Goal: Feedback & Contribution: Submit feedback/report problem

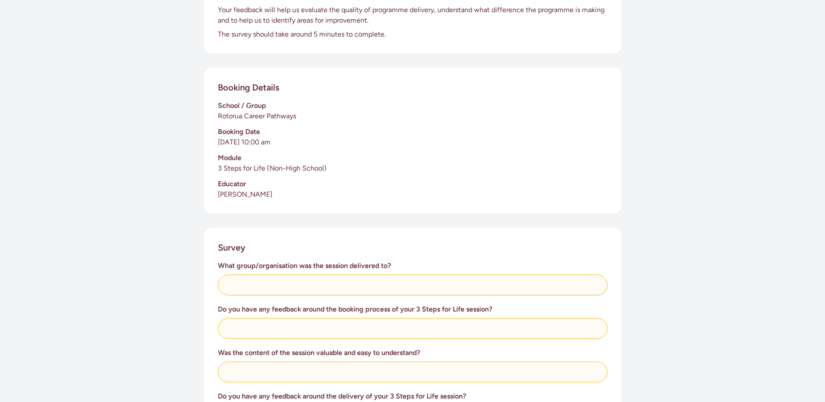
scroll to position [131, 0]
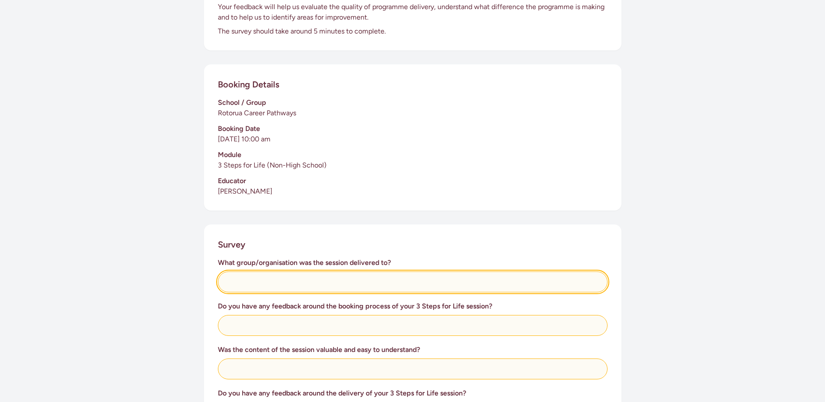
click at [288, 281] on input "text" at bounding box center [413, 282] width 390 height 21
type input "Rotorua Career Pathways"
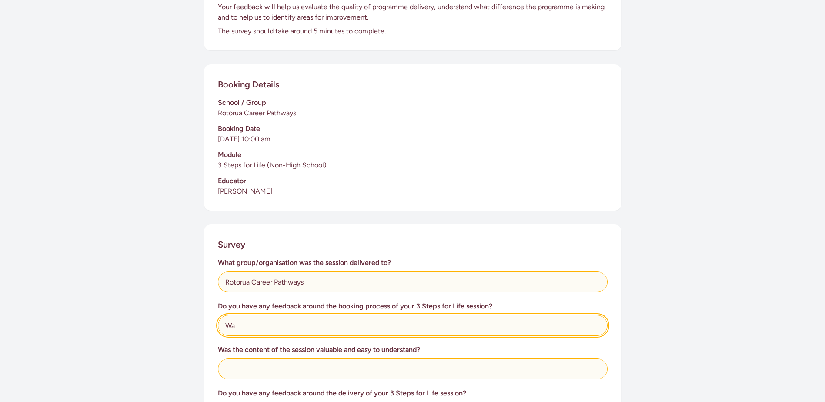
type input "W"
type input "No"
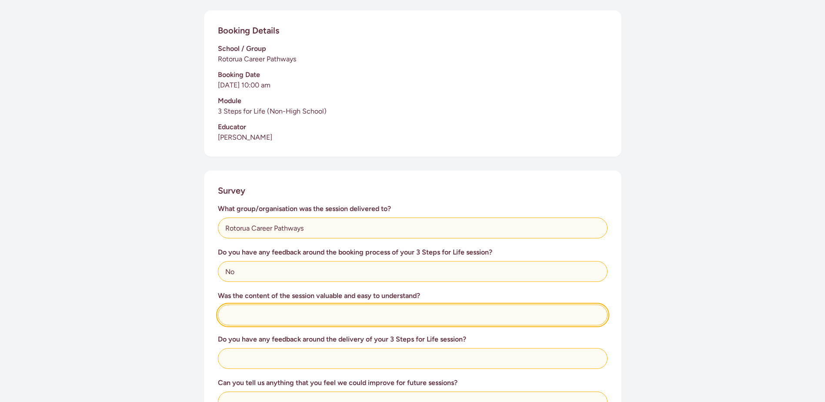
scroll to position [305, 0]
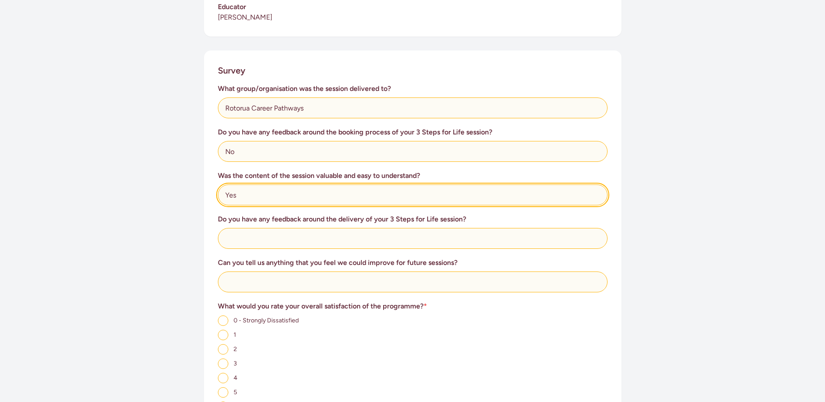
type input "Yes"
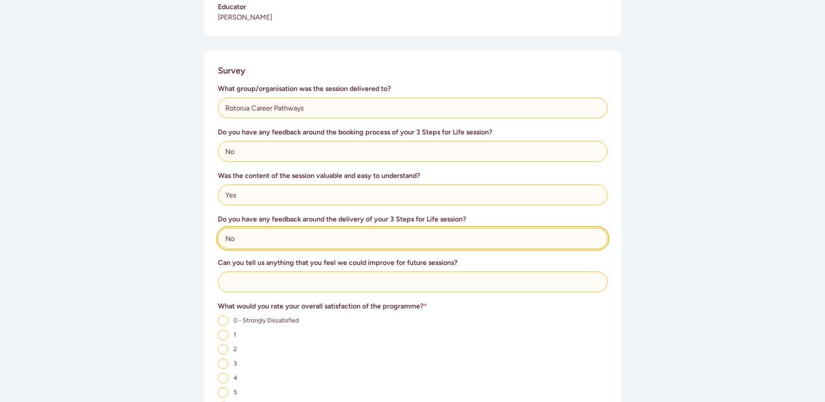
type input "No"
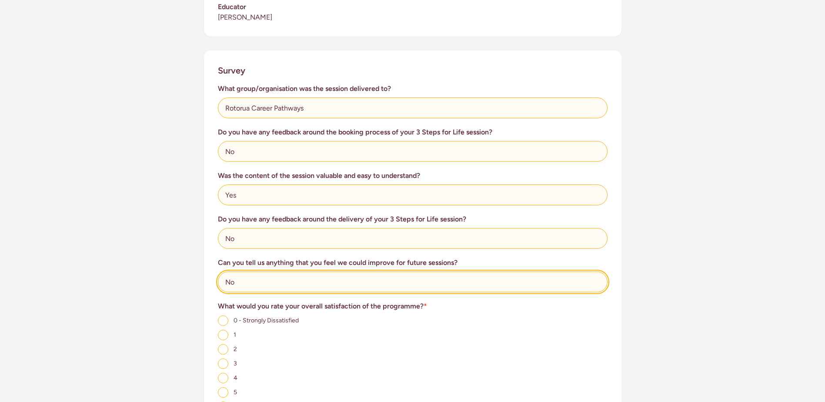
scroll to position [392, 0]
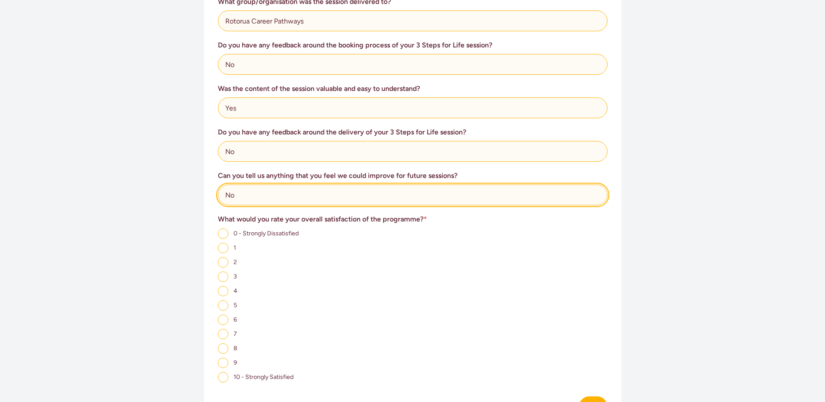
type input "No"
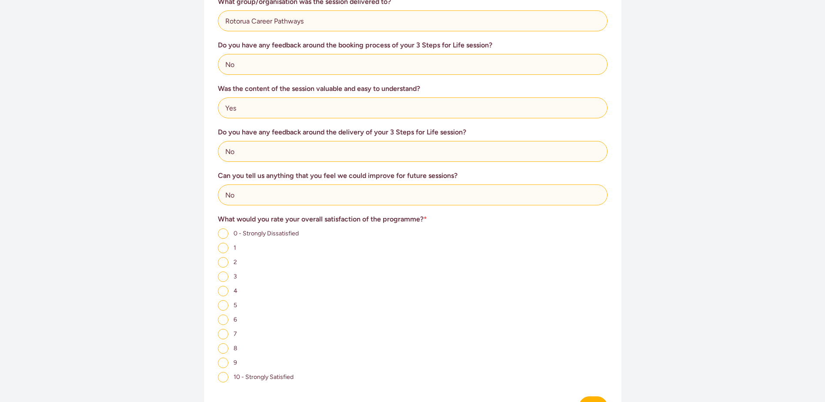
click at [220, 375] on input "10 - Strongly Satisfied" at bounding box center [223, 377] width 10 height 10
radio input "true"
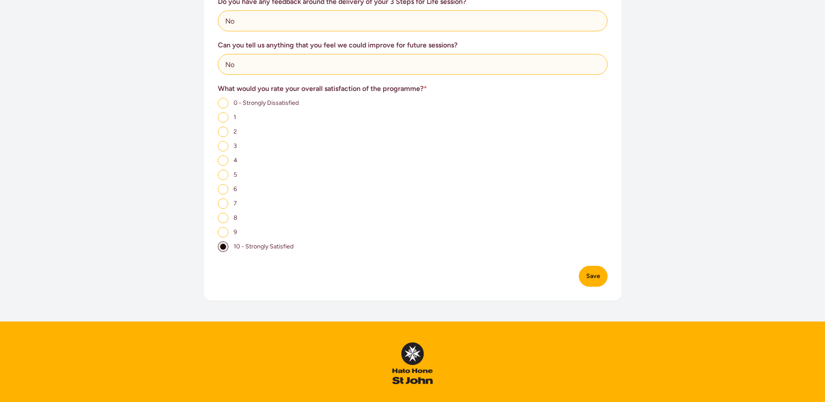
scroll to position [305, 0]
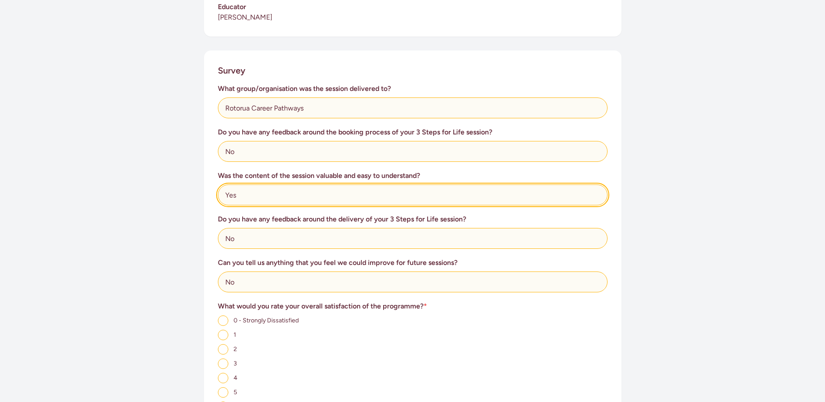
click at [255, 189] on input "Yes" at bounding box center [413, 194] width 390 height 21
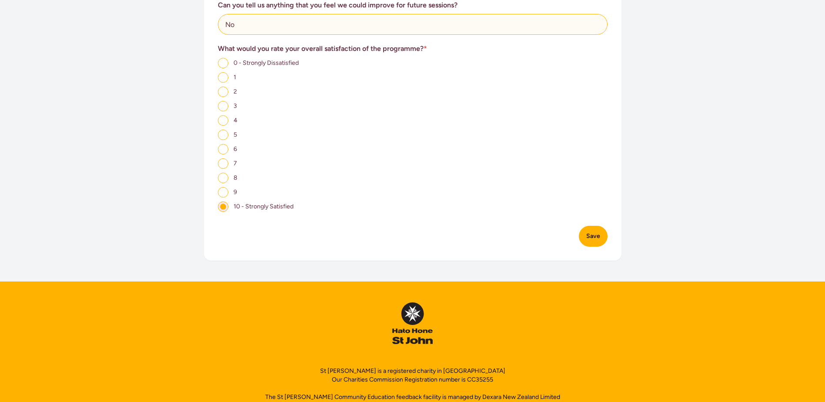
scroll to position [566, 0]
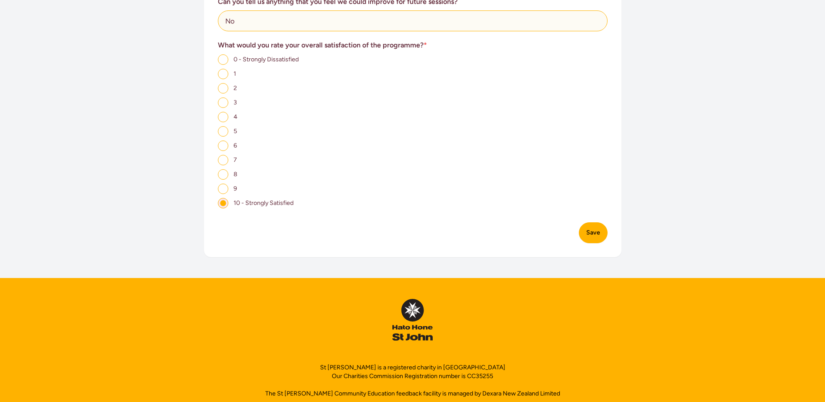
type input "Yes your staff are awesome - very hands on and clear to understand"
click at [589, 236] on button "Save" at bounding box center [593, 232] width 29 height 21
